Goal: Transaction & Acquisition: Obtain resource

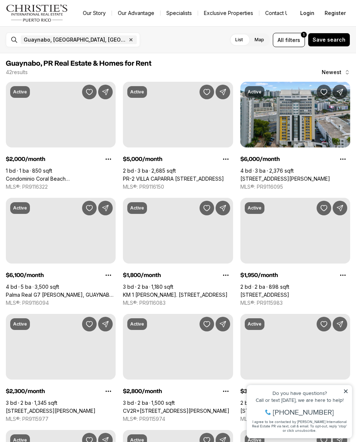
click at [279, 14] on button "Contact Us" at bounding box center [279, 13] width 38 height 10
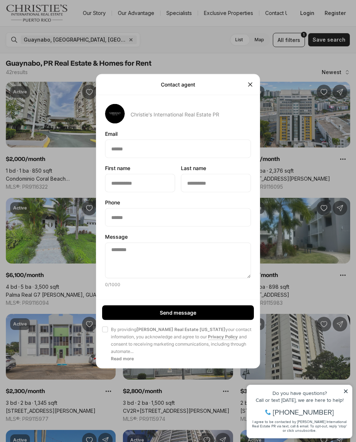
click at [249, 86] on icon "Close" at bounding box center [250, 84] width 7 height 7
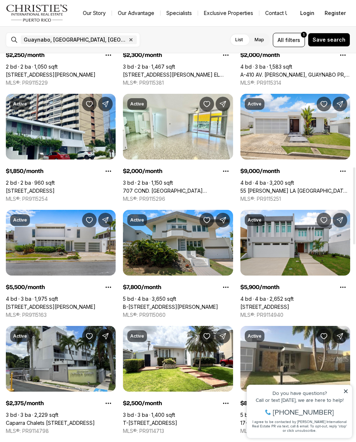
scroll to position [573, 0]
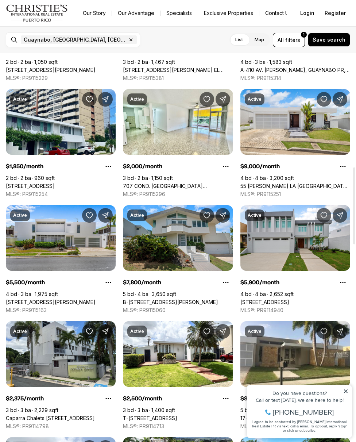
click at [262, 183] on link "55 Reina Cristina LA VILLA DE TORRIMAR, GUAYNABO PR, 00969" at bounding box center [296, 186] width 110 height 7
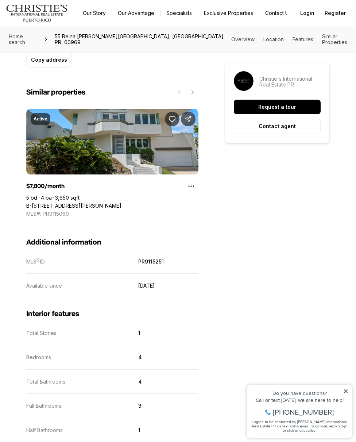
scroll to position [570, 0]
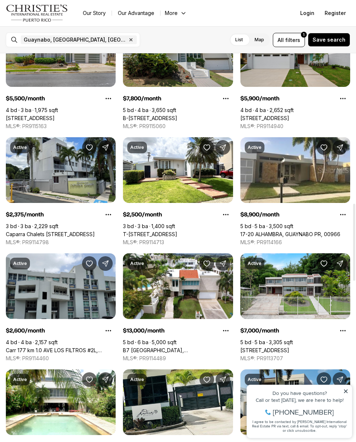
scroll to position [757, 0]
click at [49, 231] on link "Caparra Chalets 49 CALLE 8 #PH 1A7, GUAYNABO PR, 00969" at bounding box center [50, 234] width 89 height 7
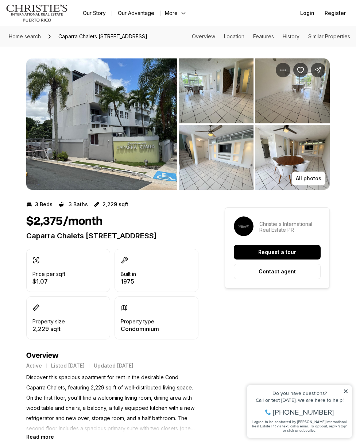
click at [316, 186] on button "All photos" at bounding box center [309, 179] width 34 height 14
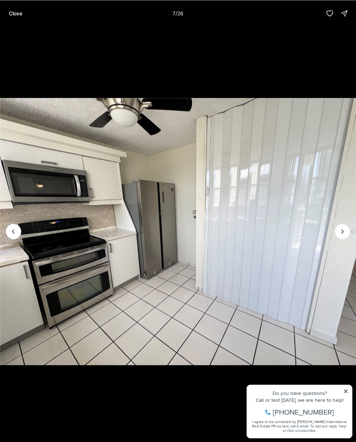
click at [13, 11] on p "Close" at bounding box center [16, 13] width 14 height 6
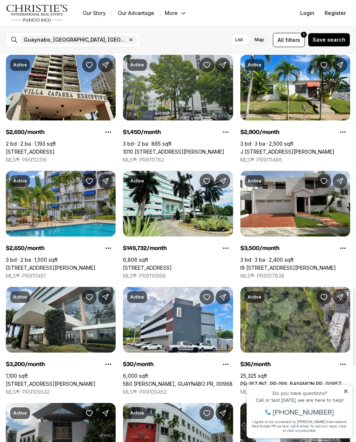
scroll to position [1190, 0]
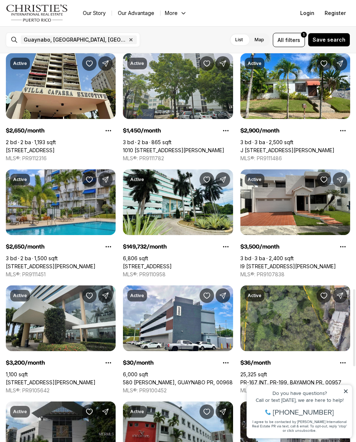
click at [257, 263] on link "I9 [STREET_ADDRESS][PERSON_NAME]" at bounding box center [289, 266] width 96 height 7
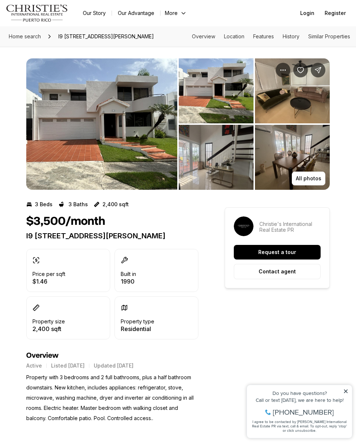
click at [307, 180] on p "All photos" at bounding box center [309, 179] width 26 height 6
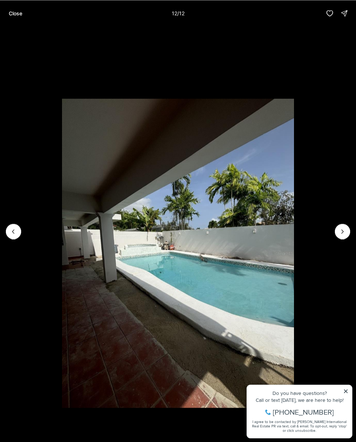
click at [17, 14] on p "Close" at bounding box center [16, 13] width 14 height 6
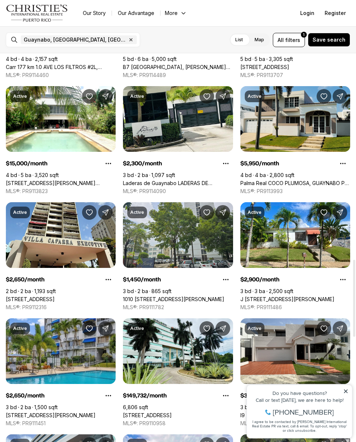
scroll to position [1041, 0]
click at [284, 180] on link "Palma Real COCO PLUMOSA, GUAYNABO PR, 00969" at bounding box center [296, 183] width 110 height 7
click at [267, 180] on link "Palma Real COCO PLUMOSA, GUAYNABO PR, 00969" at bounding box center [296, 183] width 110 height 7
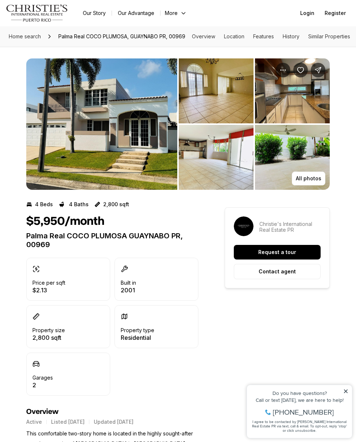
click at [305, 177] on p "All photos" at bounding box center [309, 179] width 26 height 6
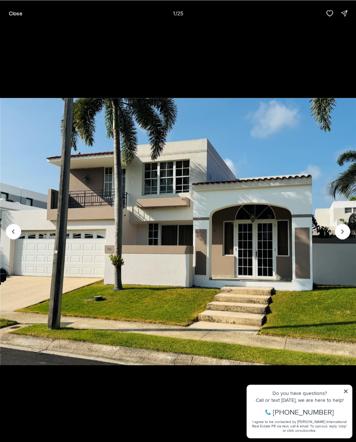
click at [344, 234] on icon "Next slide" at bounding box center [342, 231] width 7 height 7
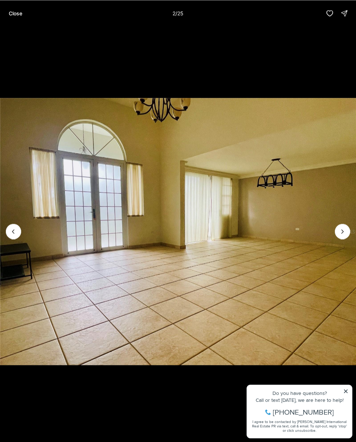
click at [348, 238] on img "2 of 25" at bounding box center [178, 232] width 356 height 310
click at [346, 235] on icon "Next slide" at bounding box center [342, 231] width 7 height 7
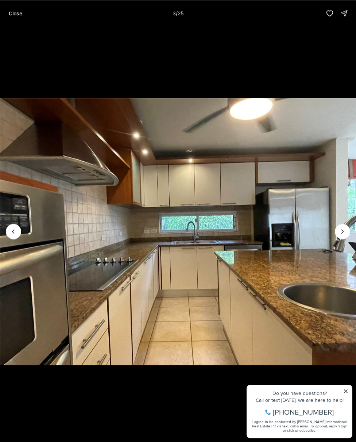
click at [339, 234] on icon "Next slide" at bounding box center [342, 231] width 7 height 7
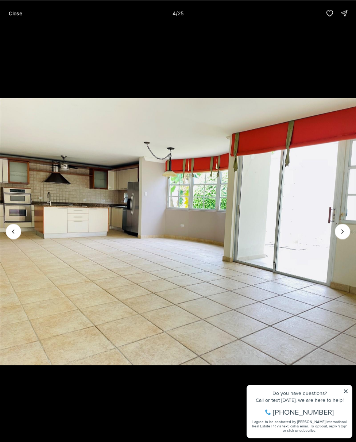
click at [346, 230] on icon "Next slide" at bounding box center [342, 231] width 7 height 7
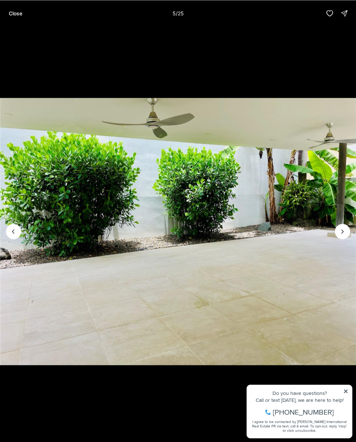
click at [345, 232] on icon "Next slide" at bounding box center [342, 231] width 7 height 7
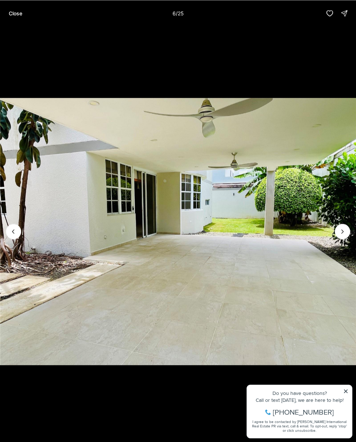
click at [345, 231] on icon "Next slide" at bounding box center [342, 231] width 7 height 7
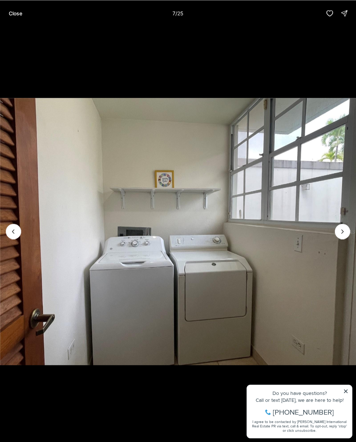
click at [344, 231] on icon "Next slide" at bounding box center [342, 231] width 7 height 7
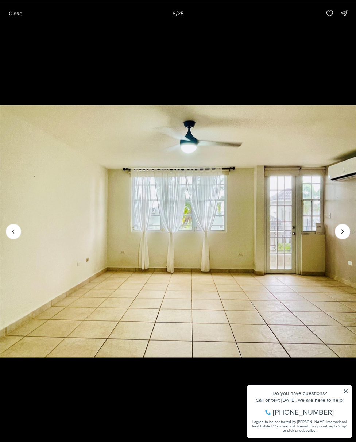
click at [339, 238] on button "Next slide" at bounding box center [342, 231] width 15 height 15
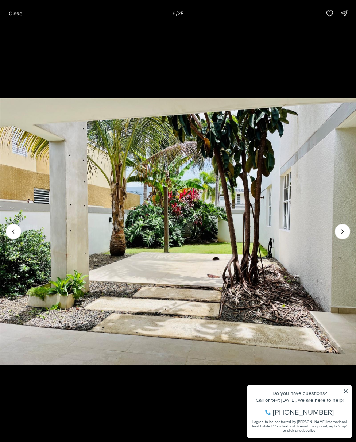
click at [349, 231] on button "Next slide" at bounding box center [342, 231] width 15 height 15
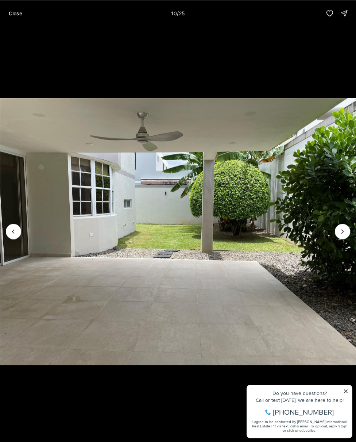
click at [15, 15] on p "Close" at bounding box center [16, 13] width 14 height 6
